Goal: Information Seeking & Learning: Stay updated

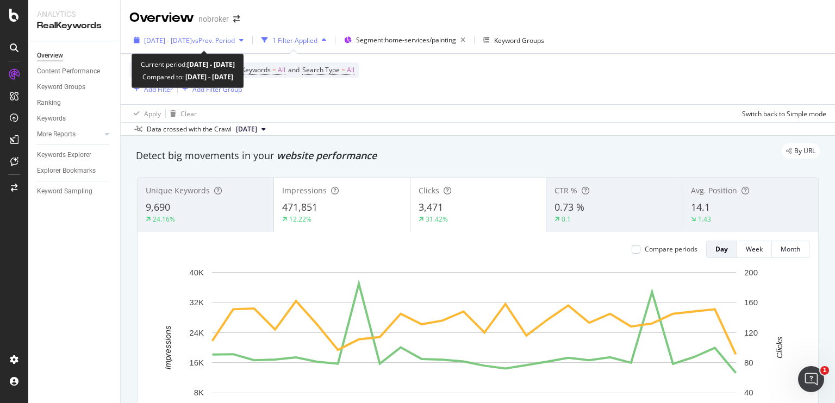
click at [235, 43] on span "vs Prev. Period" at bounding box center [213, 40] width 43 height 9
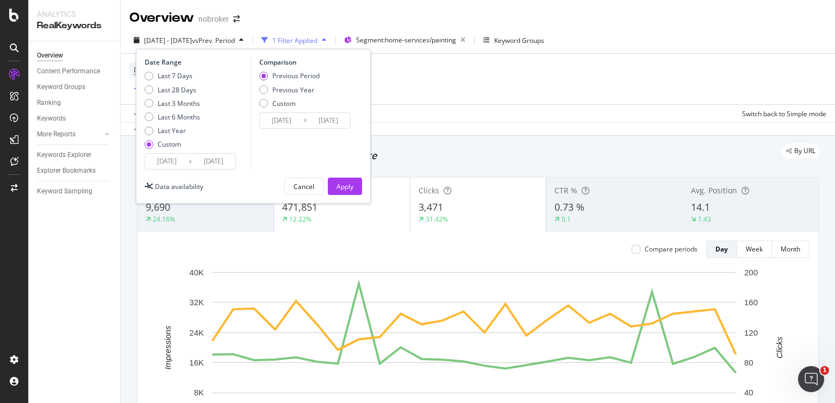
click at [235, 43] on span "vs Prev. Period" at bounding box center [213, 40] width 43 height 9
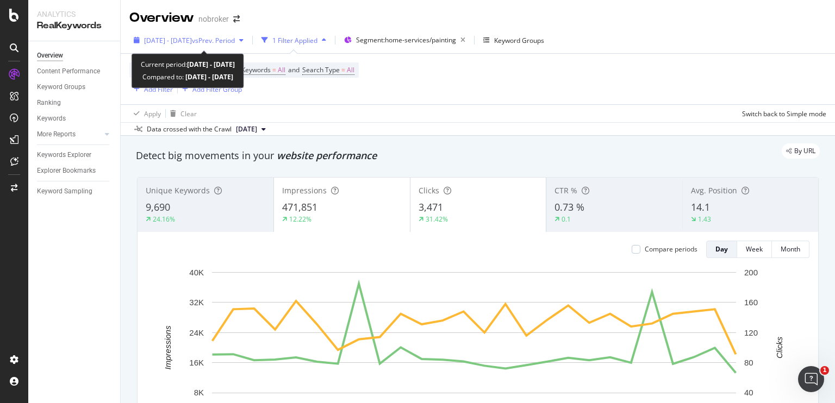
click at [235, 41] on span "vs Prev. Period" at bounding box center [213, 40] width 43 height 9
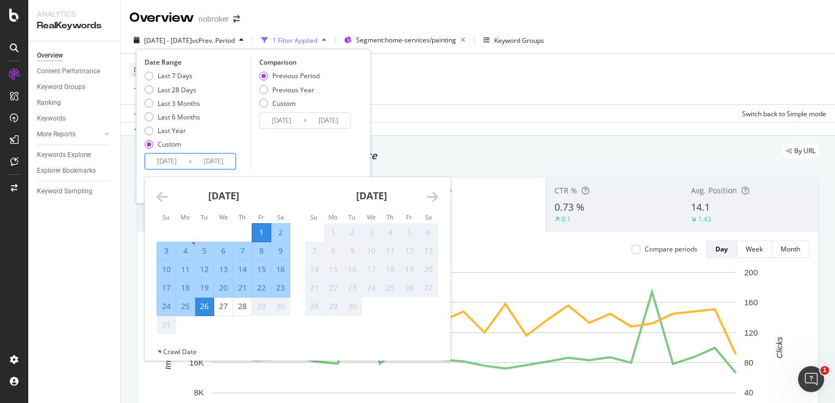
click at [214, 159] on input "[DATE]" at bounding box center [213, 161] width 43 height 15
click at [239, 304] on div "28" at bounding box center [242, 306] width 18 height 11
type input "[DATE]"
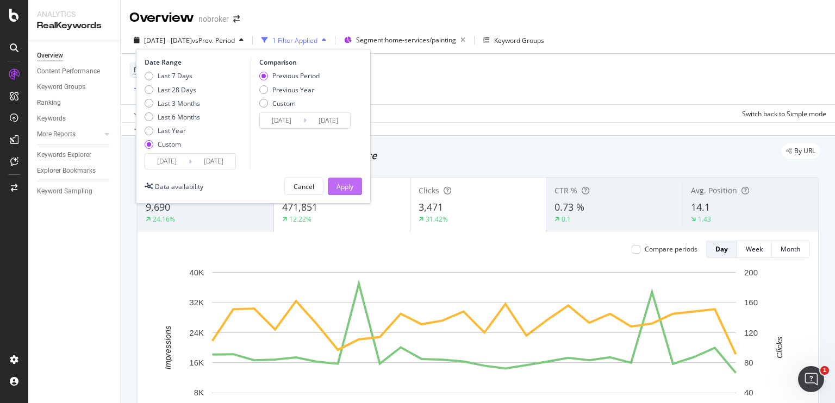
click at [339, 180] on div "Apply" at bounding box center [345, 186] width 17 height 16
